Goal: Navigation & Orientation: Find specific page/section

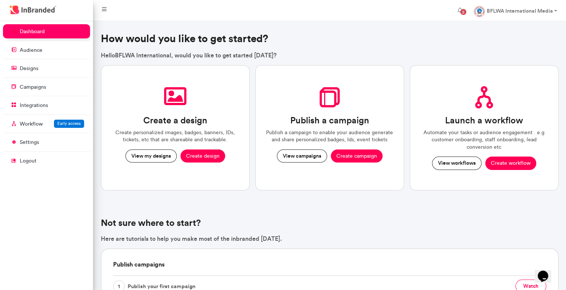
click at [38, 88] on p "campaigns" at bounding box center [33, 86] width 26 height 7
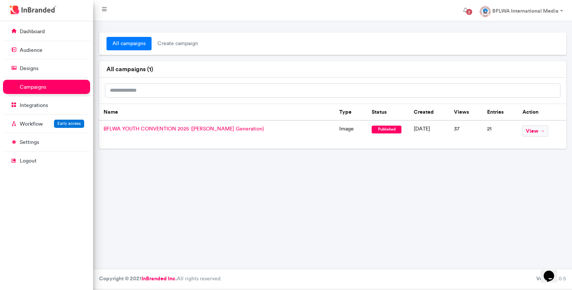
click at [30, 7] on img at bounding box center [33, 10] width 50 height 12
